Goal: Task Accomplishment & Management: Use online tool/utility

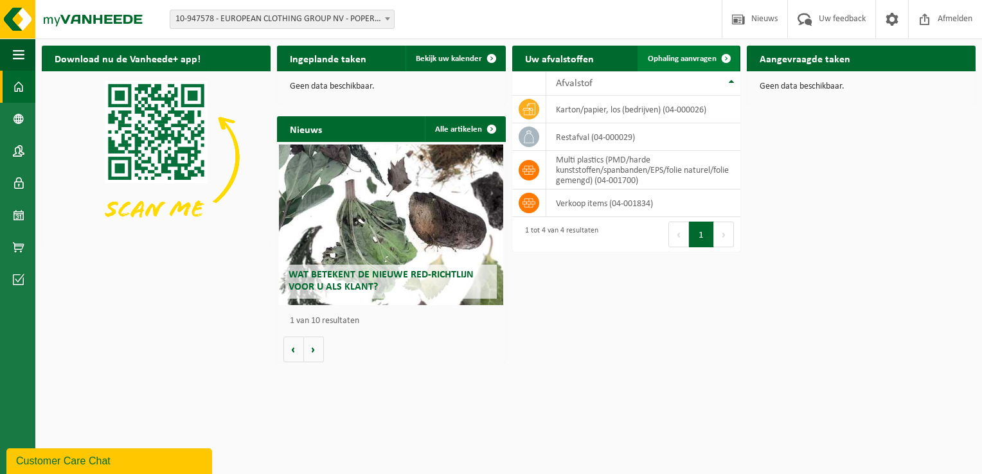
click at [712, 60] on span "Ophaling aanvragen" at bounding box center [682, 59] width 69 height 8
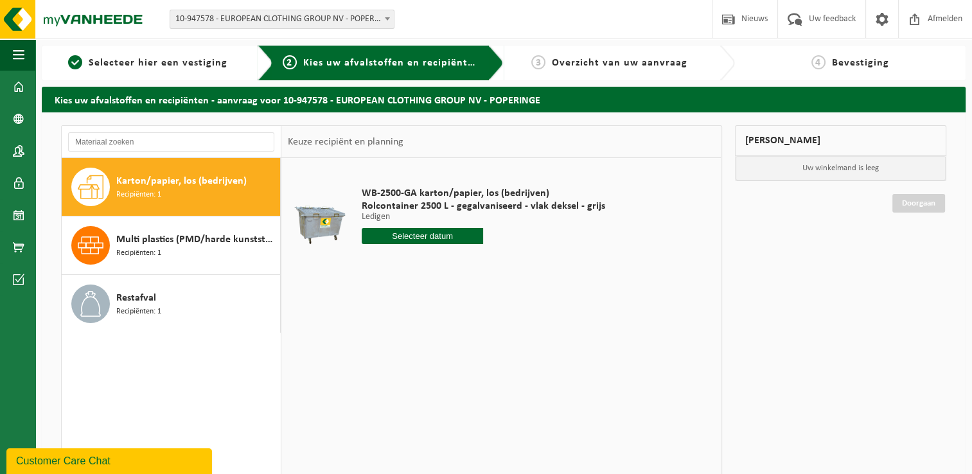
click at [209, 198] on div "Karton/papier, los (bedrijven) Recipiënten: 1" at bounding box center [196, 187] width 161 height 39
click at [401, 238] on input "text" at bounding box center [423, 236] width 122 height 16
click at [375, 330] on div "6" at bounding box center [373, 329] width 22 height 21
type input "Van 2025-10-06"
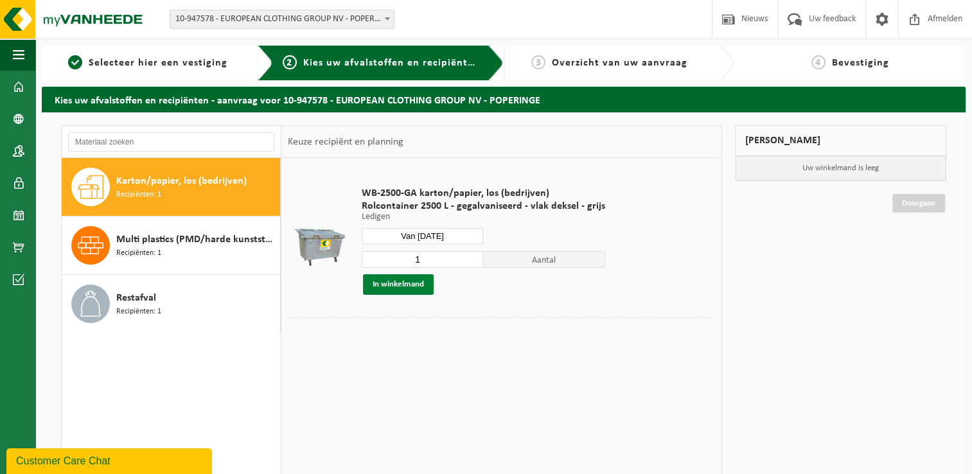
click at [411, 285] on button "In winkelmand" at bounding box center [398, 284] width 71 height 21
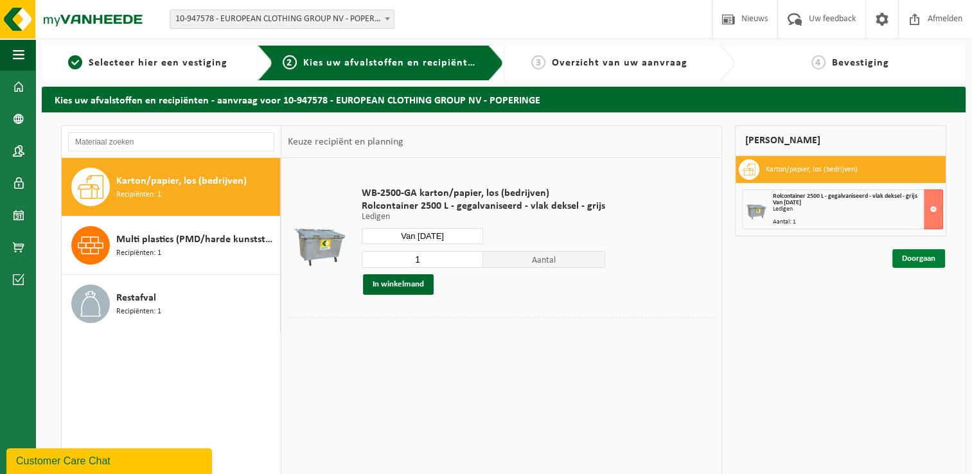
click at [917, 263] on link "Doorgaan" at bounding box center [918, 258] width 53 height 19
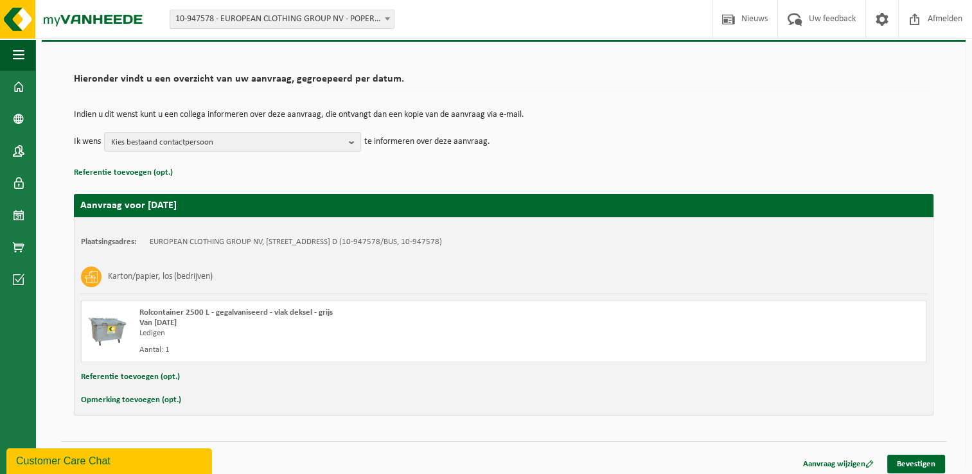
scroll to position [76, 0]
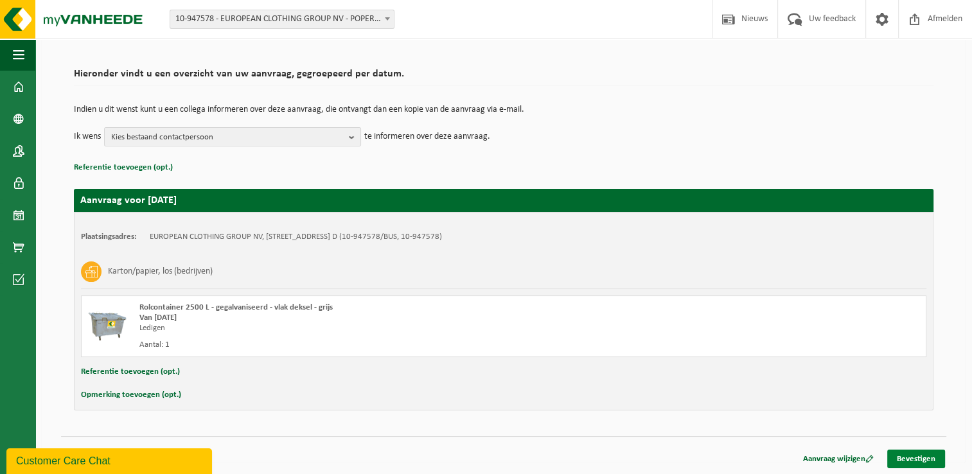
click at [912, 456] on link "Bevestigen" at bounding box center [916, 459] width 58 height 19
